Goal: Task Accomplishment & Management: Use online tool/utility

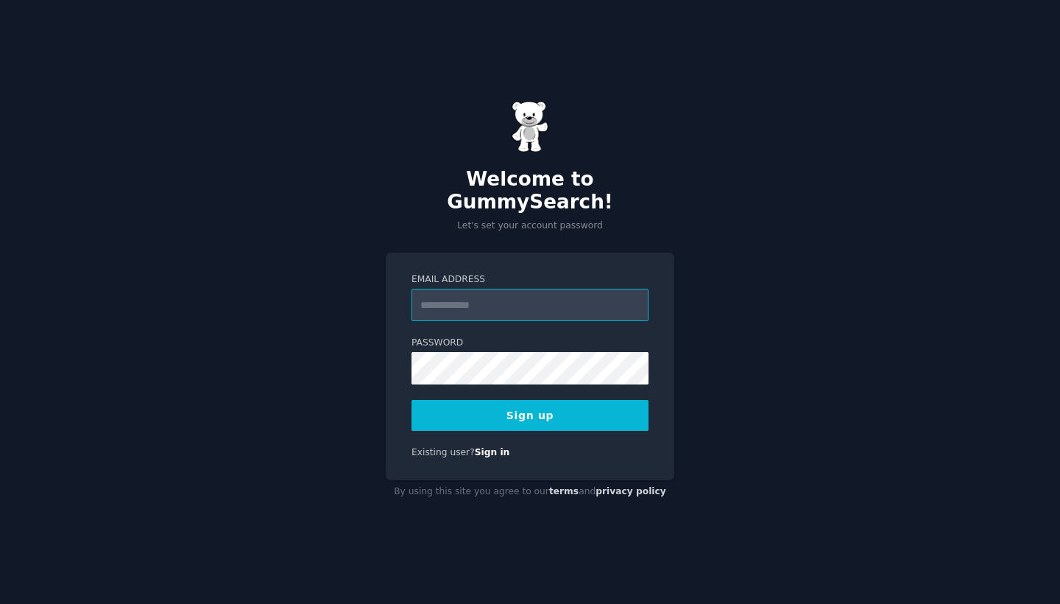
type input "**********"
click at [758, 425] on div "**********" at bounding box center [530, 302] width 1060 height 604
click at [548, 406] on button "Sign up" at bounding box center [530, 415] width 237 height 31
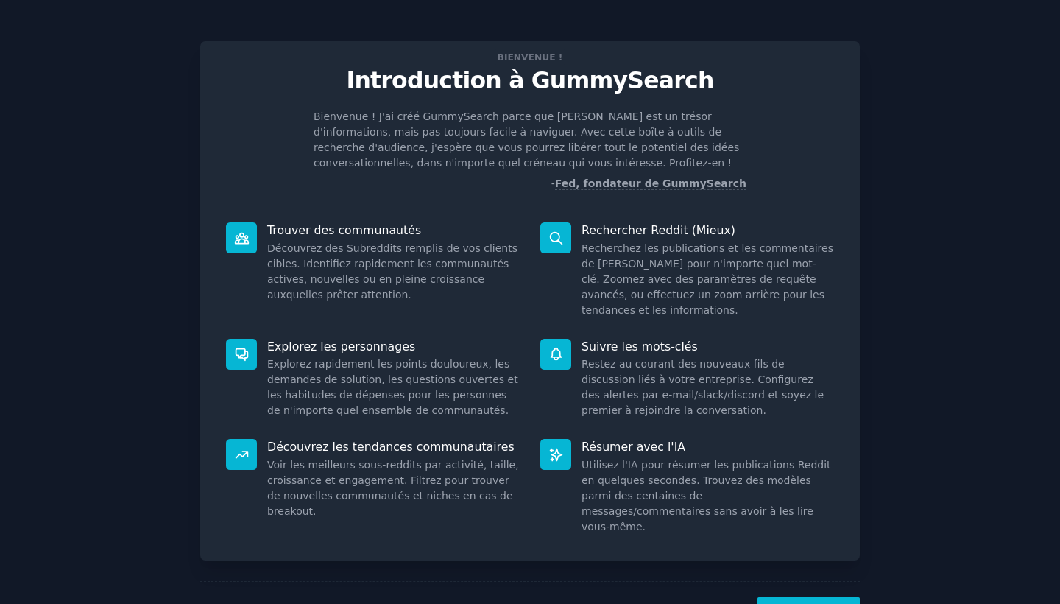
click at [796, 597] on button "SUIVANT" at bounding box center [809, 615] width 102 height 36
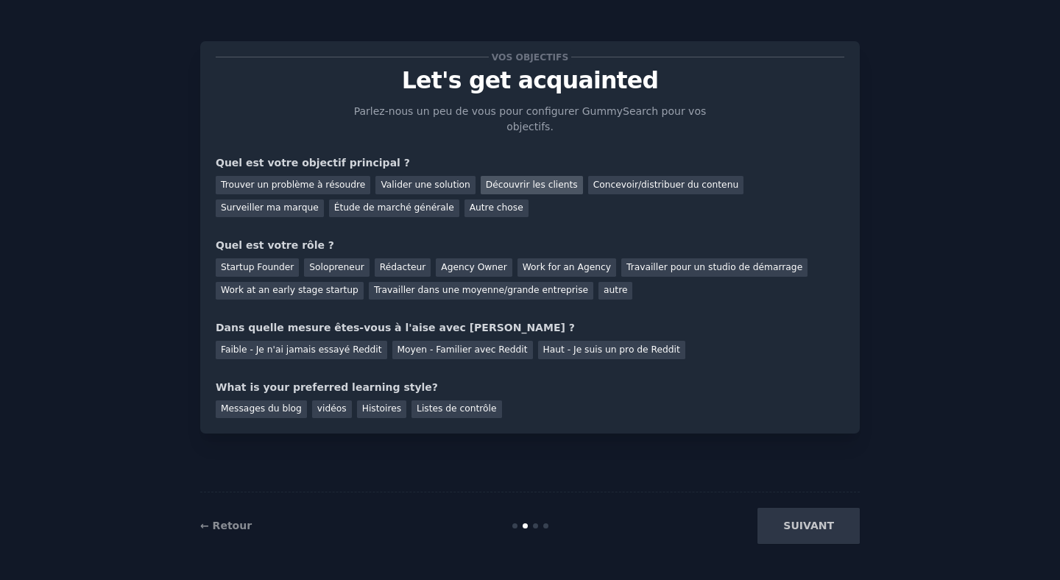
click at [531, 188] on div "Découvrir les clients" at bounding box center [532, 185] width 102 height 18
click at [302, 190] on div "Trouver un problème à résoudre" at bounding box center [293, 185] width 155 height 18
click at [509, 180] on div "Découvrir les clients" at bounding box center [532, 185] width 102 height 18
click at [335, 264] on div "Solopreneur" at bounding box center [336, 267] width 65 height 18
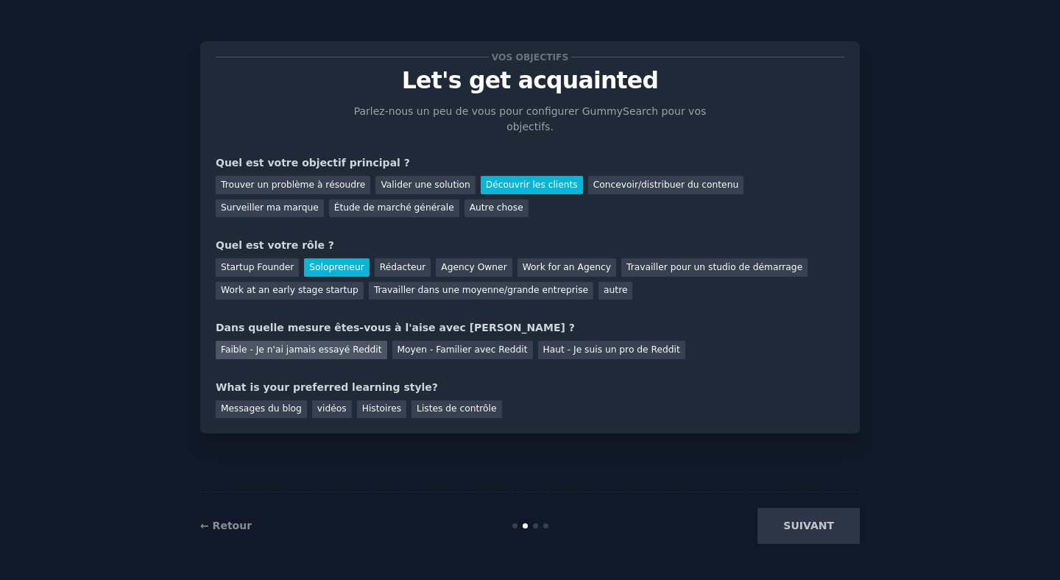
click at [345, 350] on div "Faible - Je n'ai jamais essayé Reddit" at bounding box center [302, 350] width 172 height 18
click at [327, 406] on div "vidéos" at bounding box center [332, 410] width 40 height 18
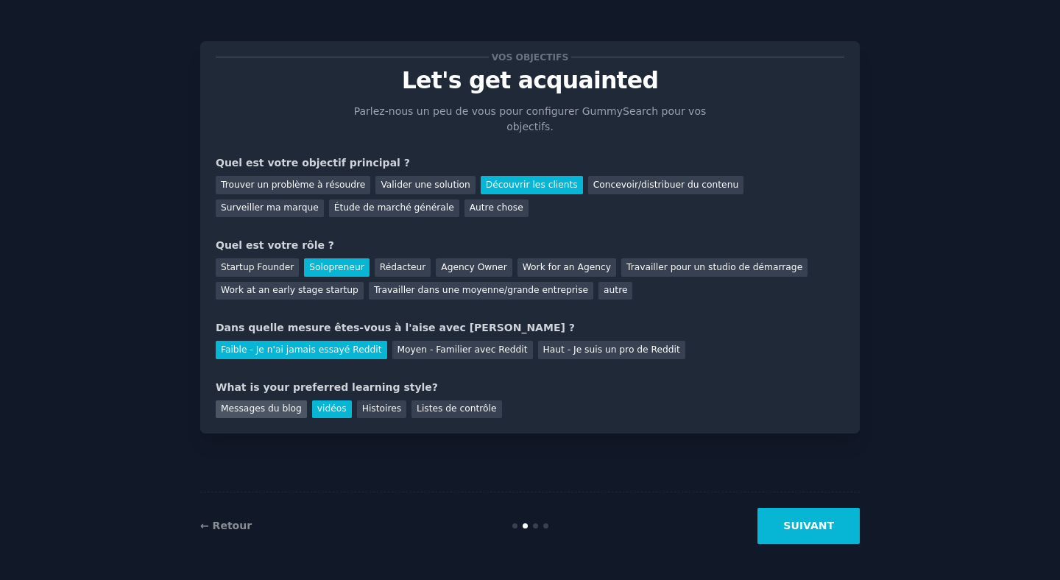
click at [264, 405] on div "Messages du blog" at bounding box center [261, 410] width 91 height 18
click at [322, 404] on div "vidéos" at bounding box center [332, 410] width 40 height 18
click at [806, 551] on div "← Retour SUIVANT" at bounding box center [530, 526] width 660 height 68
click at [791, 529] on button "SUIVANT" at bounding box center [809, 526] width 102 height 36
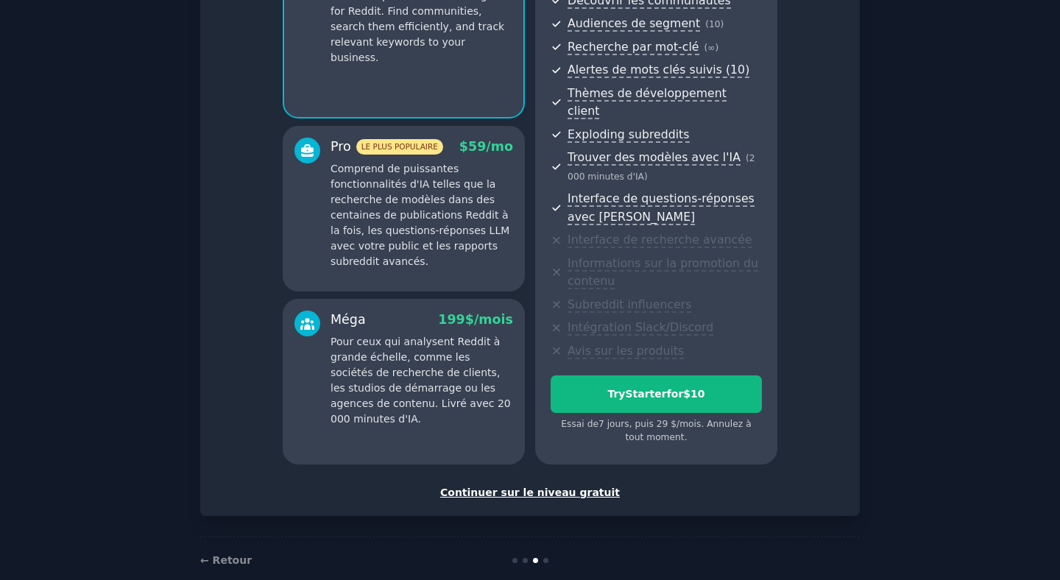
scroll to position [178, 0]
click at [554, 486] on div "Continuer sur le niveau gratuit" at bounding box center [530, 493] width 629 height 15
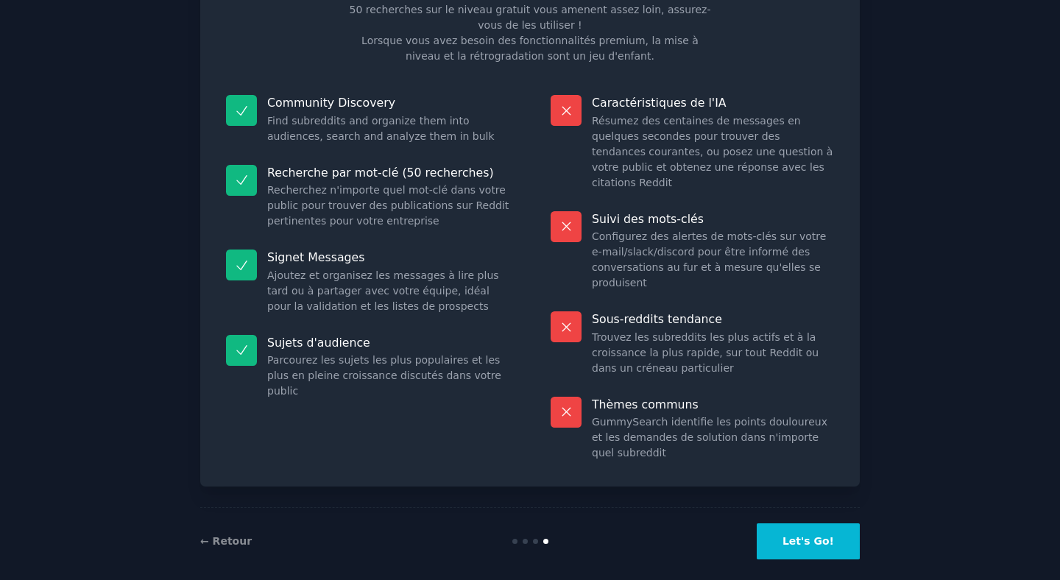
click at [825, 523] on button "Let's Go!" at bounding box center [808, 541] width 103 height 36
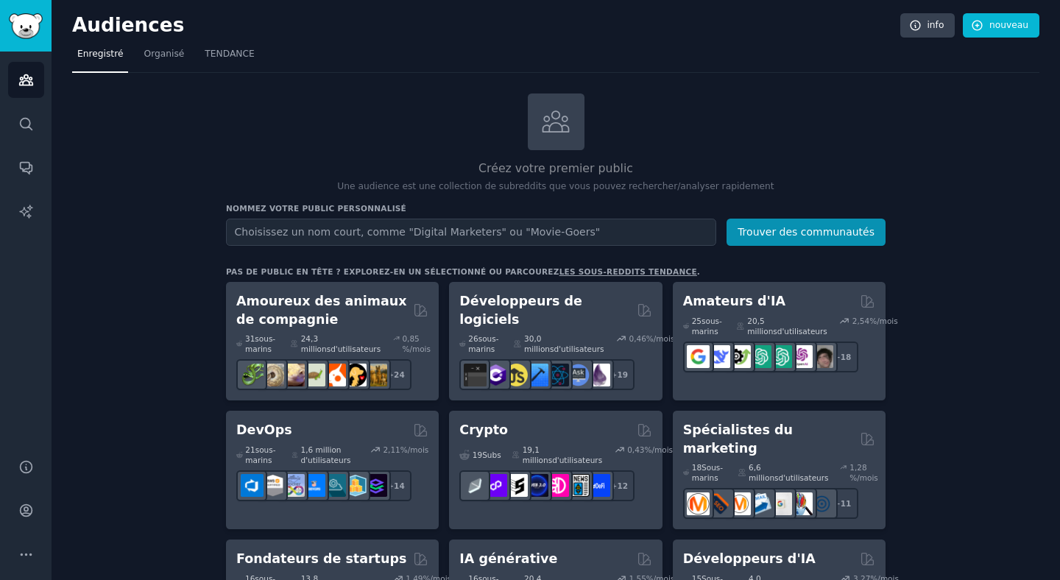
click at [317, 233] on input "text" at bounding box center [471, 232] width 490 height 27
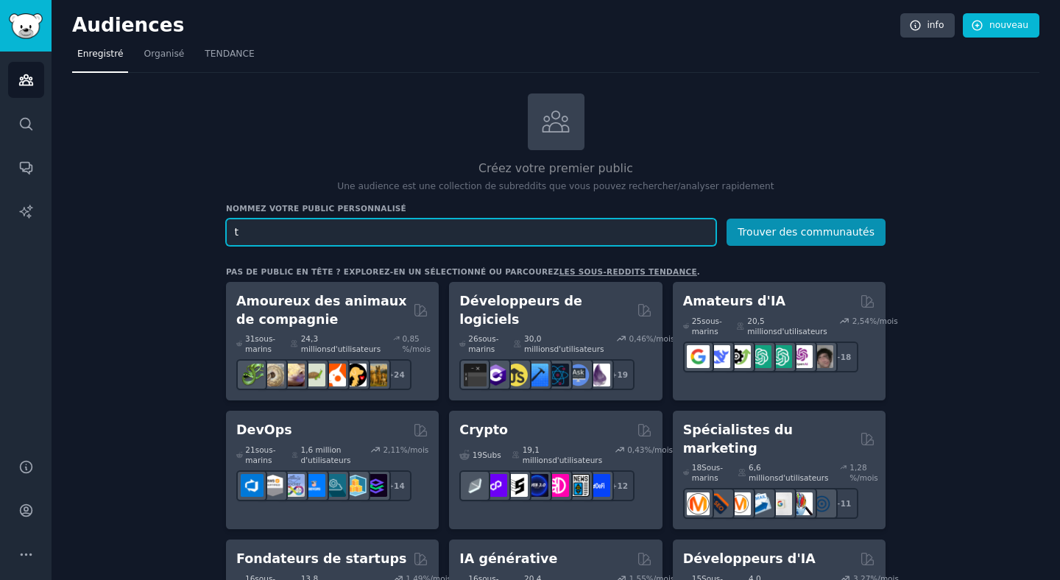
click at [345, 241] on input "t" at bounding box center [471, 232] width 490 height 27
paste input "herapist in energy"
type input "therapist in energy"
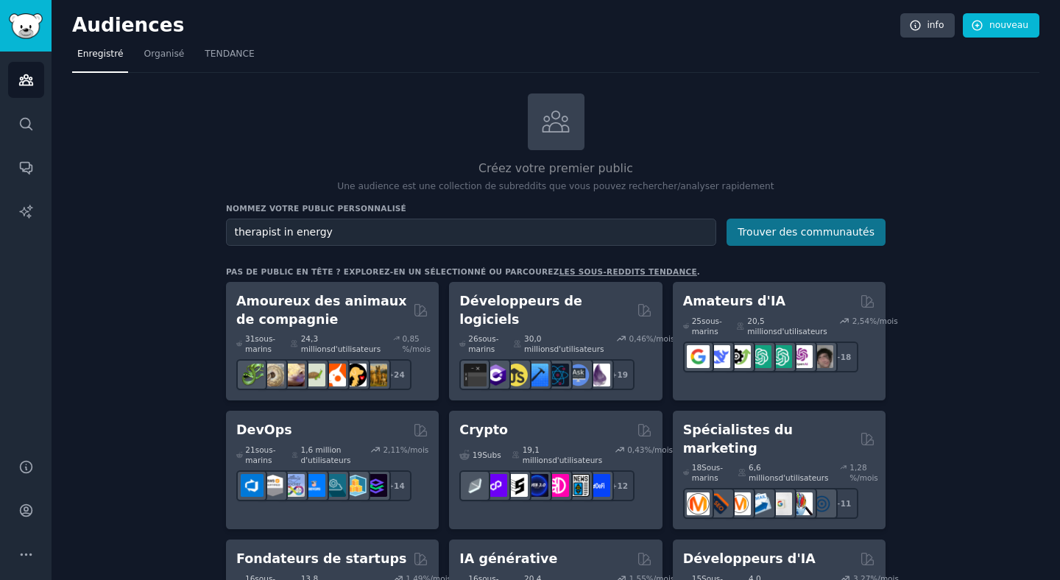
click at [795, 228] on button "Trouver des communautés" at bounding box center [806, 232] width 159 height 27
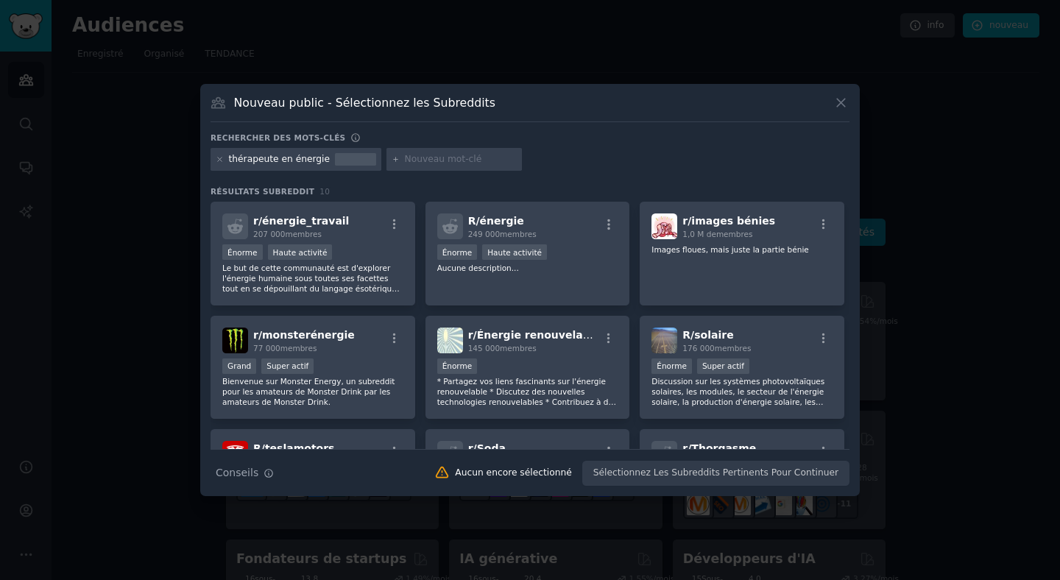
click at [841, 109] on icon at bounding box center [840, 102] width 15 height 15
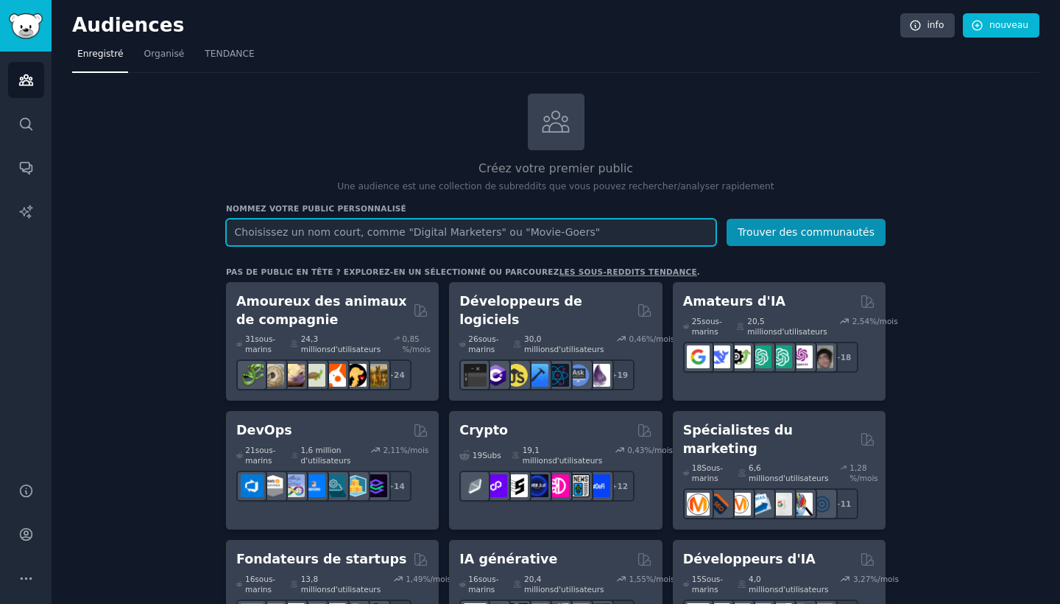
click at [381, 233] on input "text" at bounding box center [471, 232] width 490 height 27
paste input "therapists"
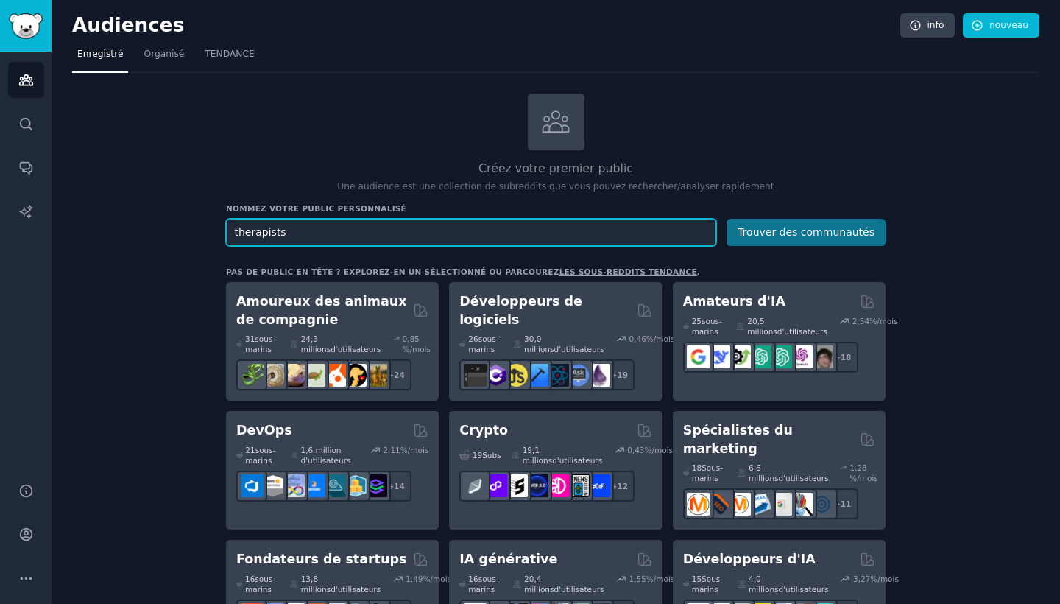
type input "therapists"
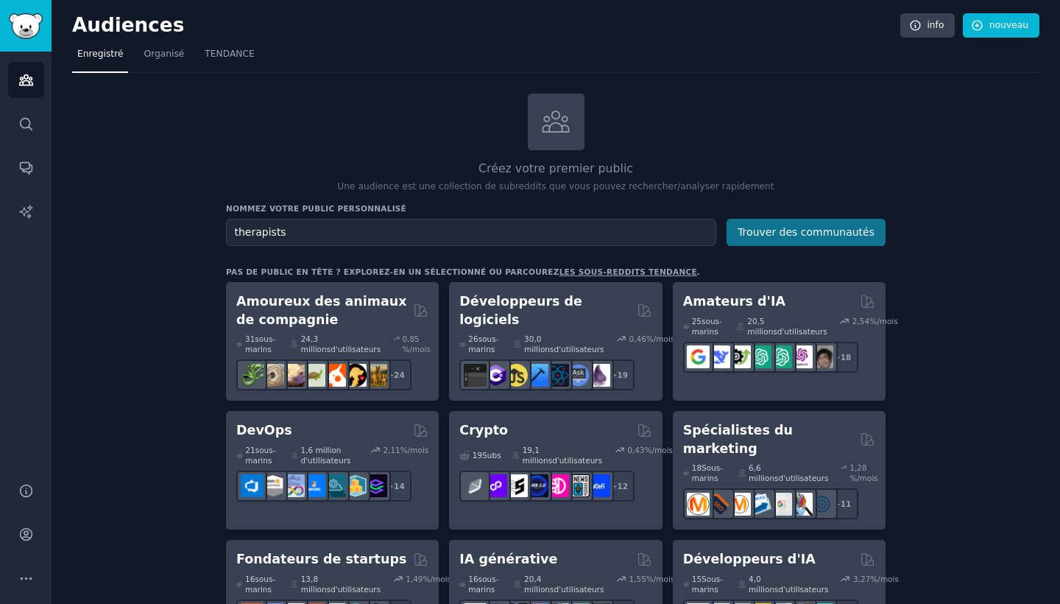
click at [797, 225] on button "Trouver des communautés" at bounding box center [806, 232] width 159 height 27
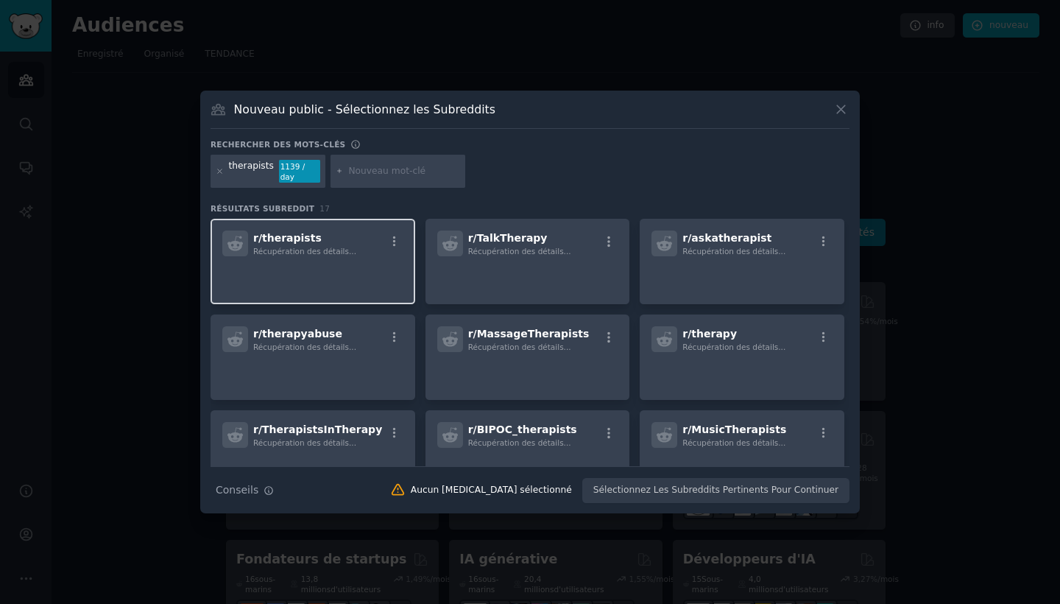
click at [308, 233] on span "r/ therapists" at bounding box center [287, 238] width 68 height 12
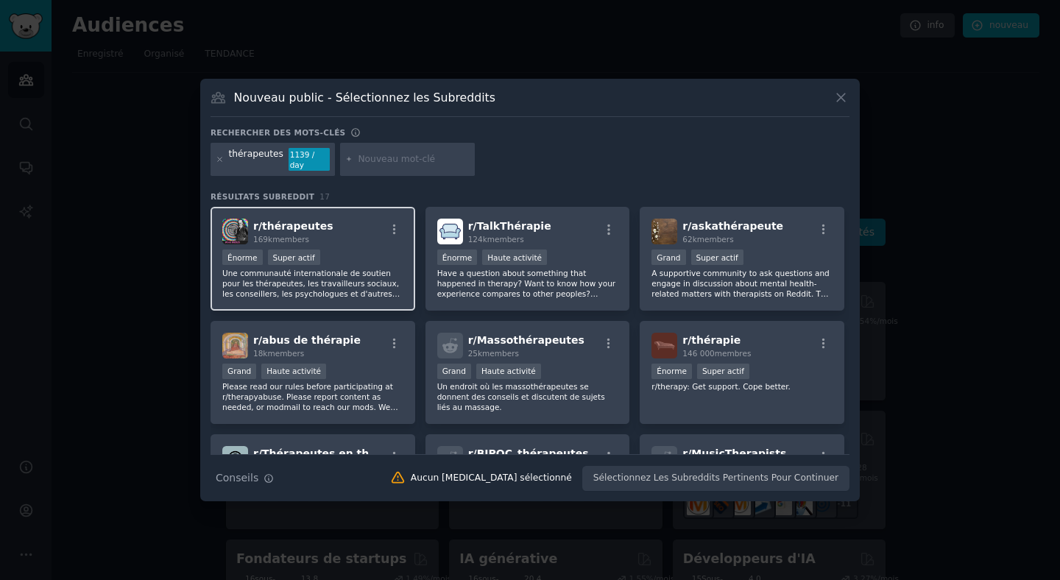
click at [369, 226] on div "r/ thérapeutes 169k members" at bounding box center [312, 232] width 181 height 26
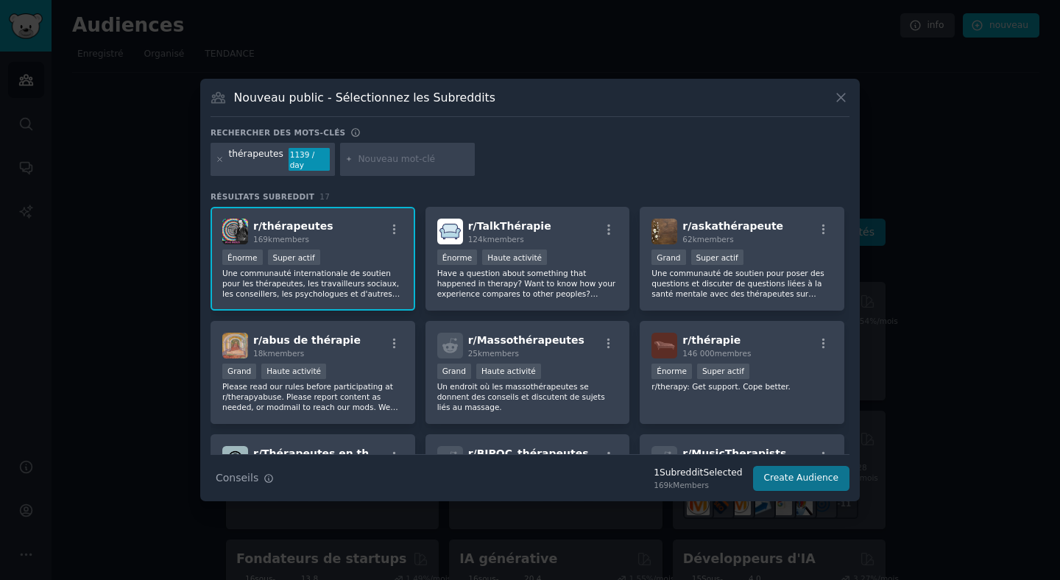
click at [808, 473] on button "Create Audience" at bounding box center [801, 478] width 97 height 25
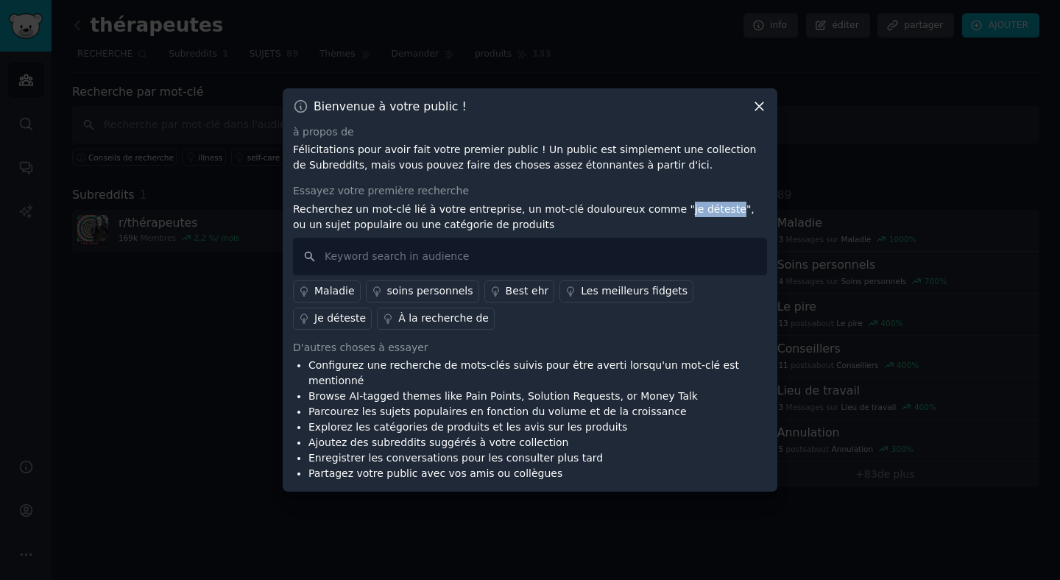
drag, startPoint x: 663, startPoint y: 221, endPoint x: 710, endPoint y: 223, distance: 47.2
click at [710, 223] on p "Recherchez un mot-clé lié à votre entreprise, un mot-clé douloureux comme "je d…" at bounding box center [530, 217] width 474 height 31
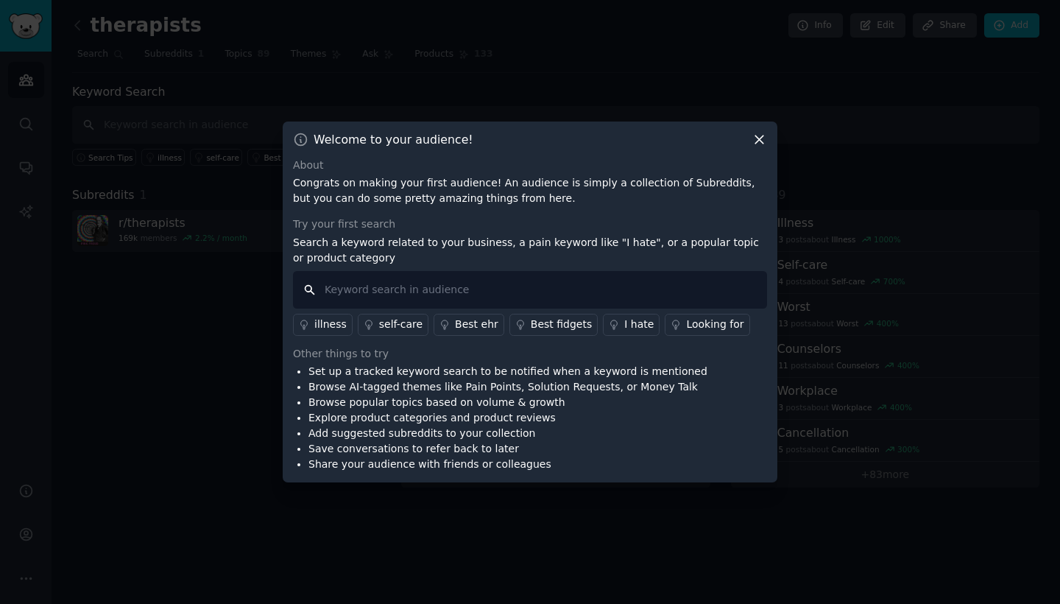
click at [570, 300] on input "text" at bounding box center [530, 290] width 474 height 38
type input "I hate"
